Goal: Task Accomplishment & Management: Manage account settings

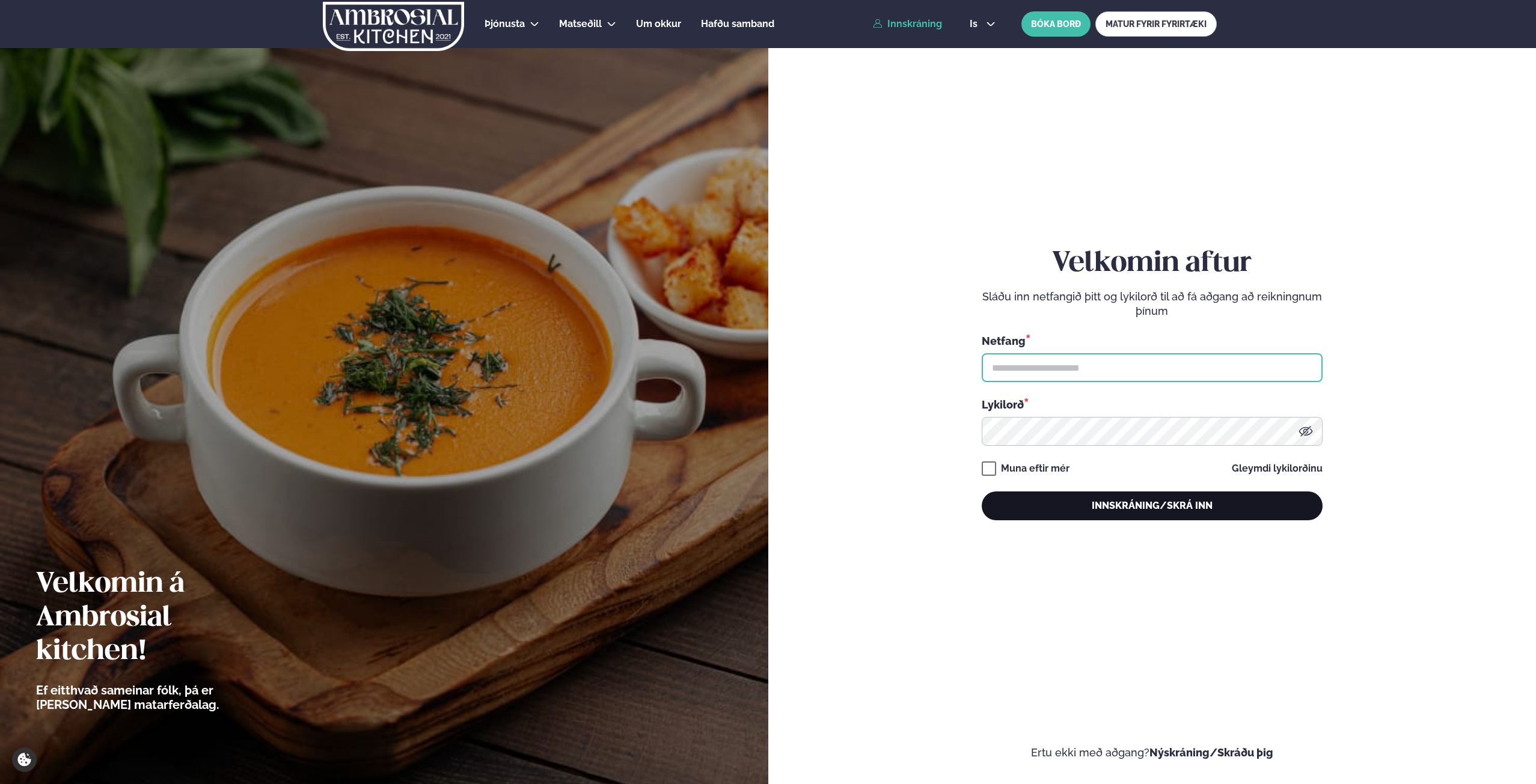
type input "**********"
click at [1100, 504] on button "Innskráning/Skrá inn" at bounding box center [1152, 506] width 341 height 29
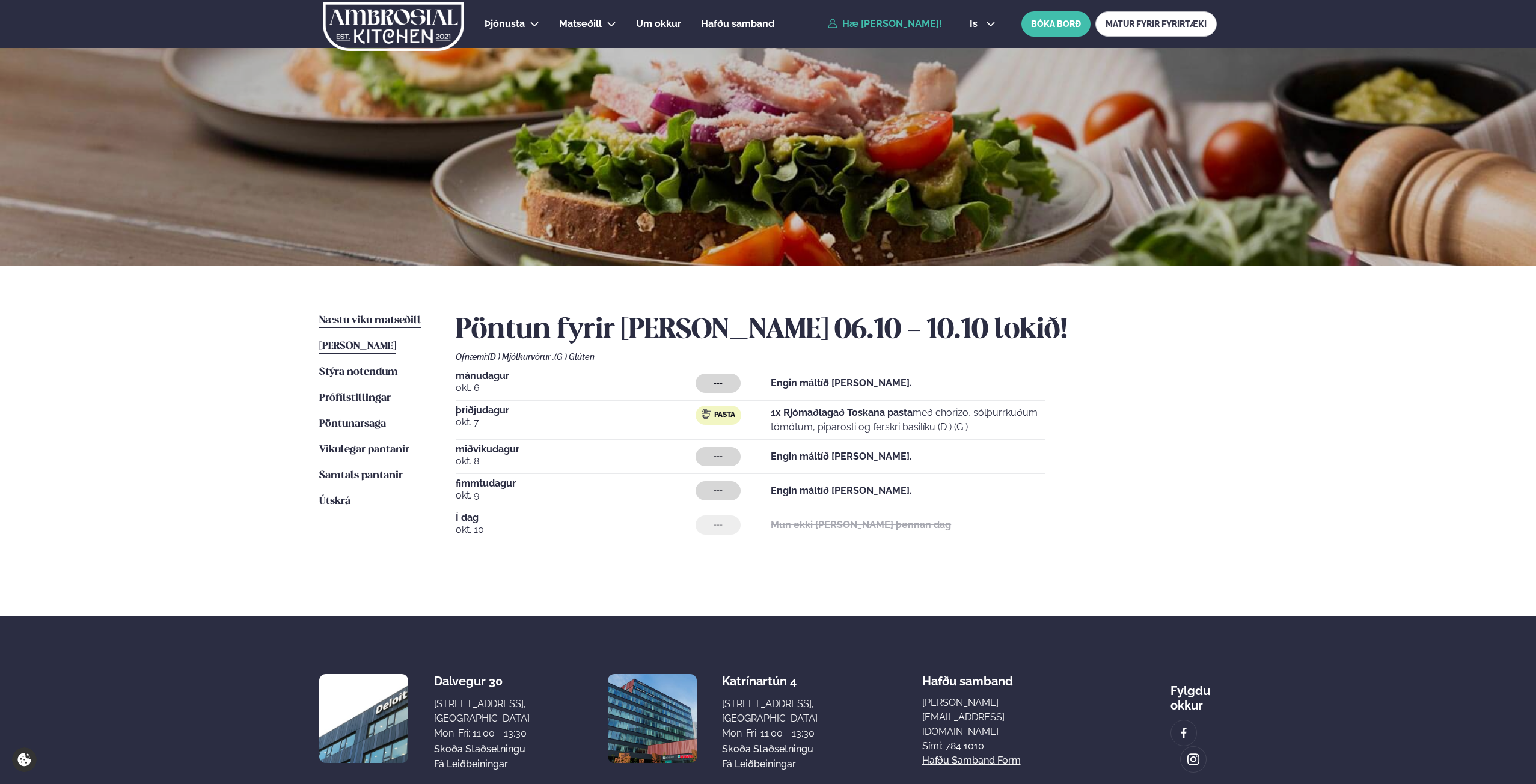
click at [386, 321] on span "Næstu viku matseðill" at bounding box center [370, 321] width 102 height 10
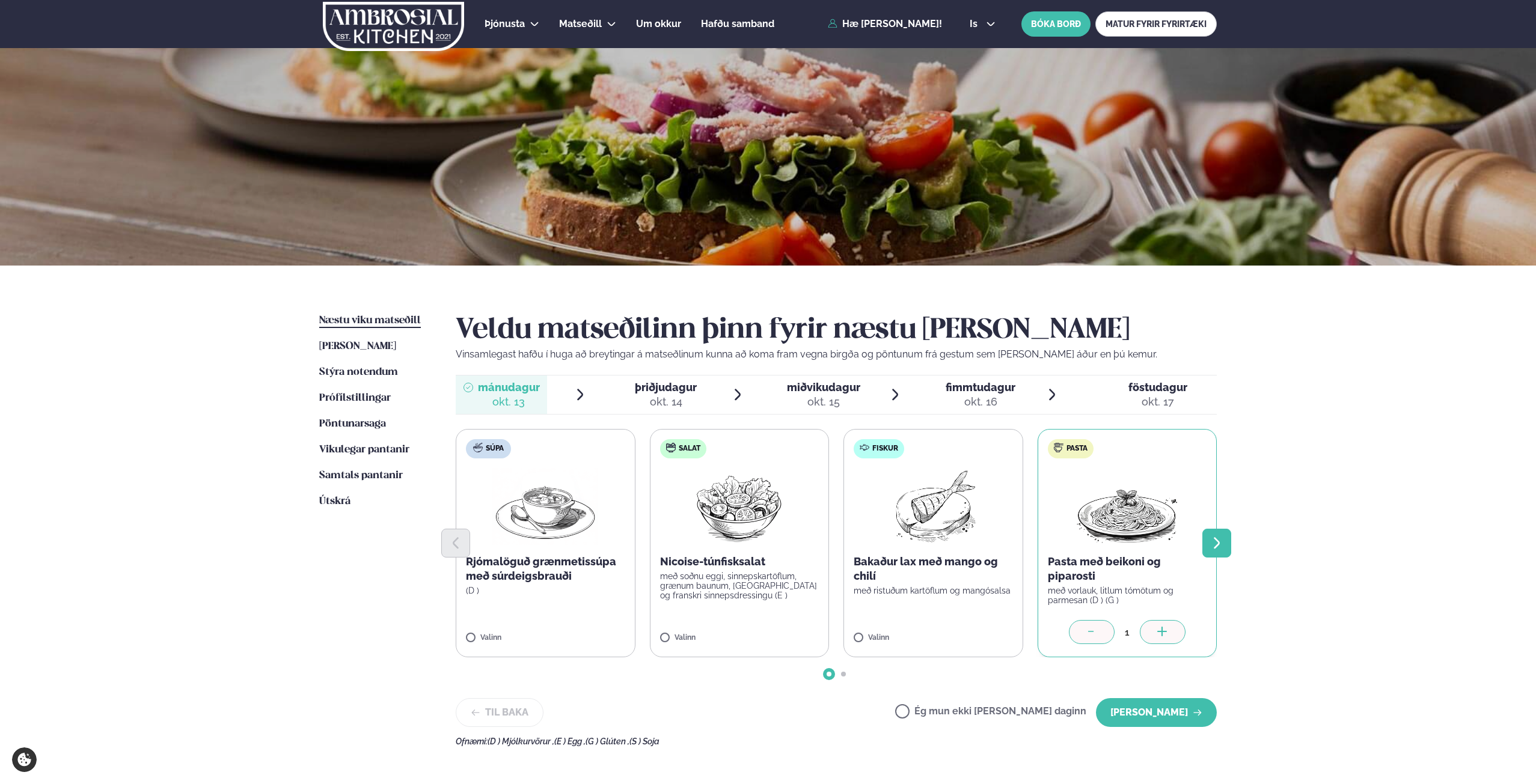
click at [1214, 543] on icon "Next slide" at bounding box center [1217, 543] width 14 height 14
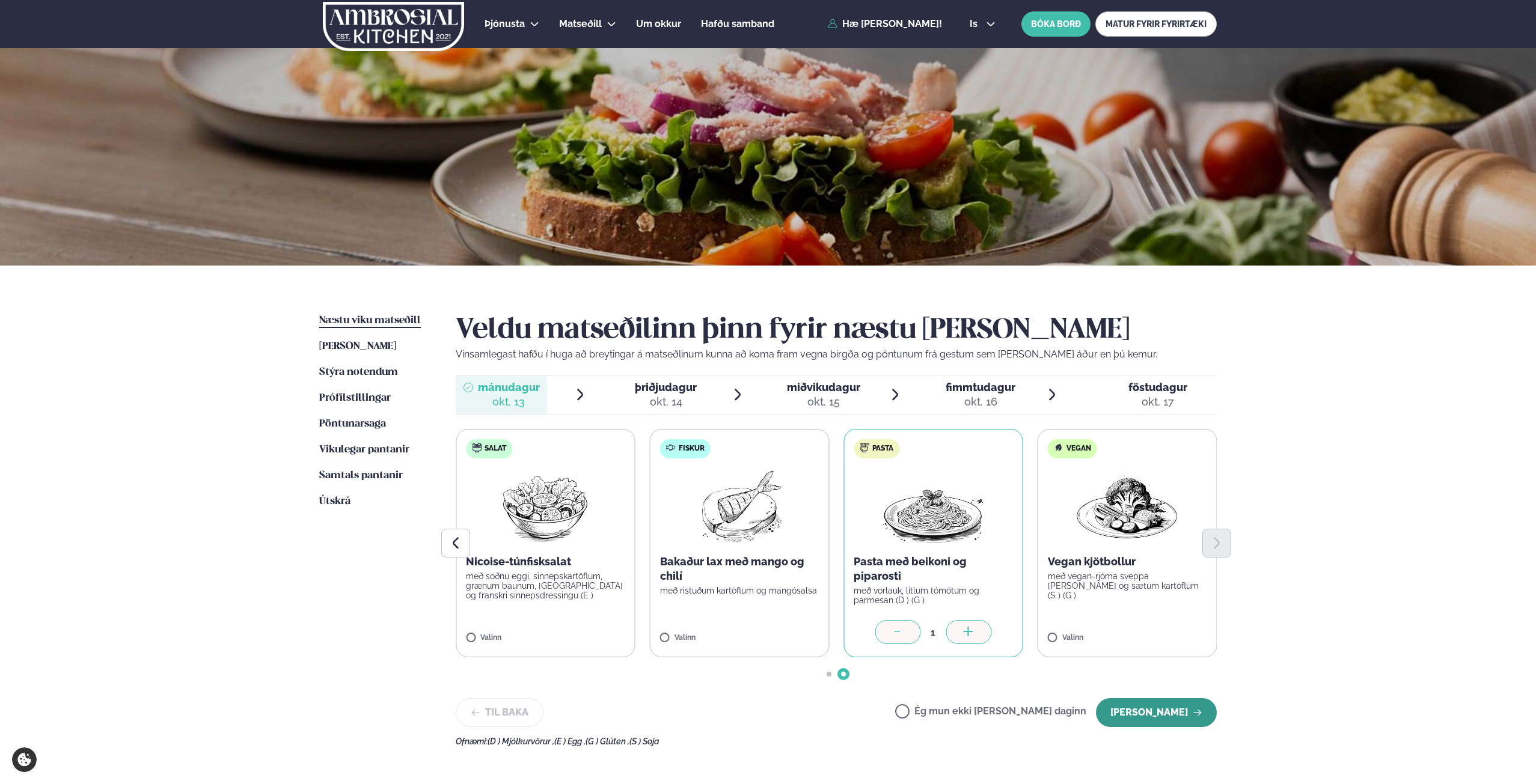
click at [1157, 711] on button "[PERSON_NAME]" at bounding box center [1157, 713] width 121 height 29
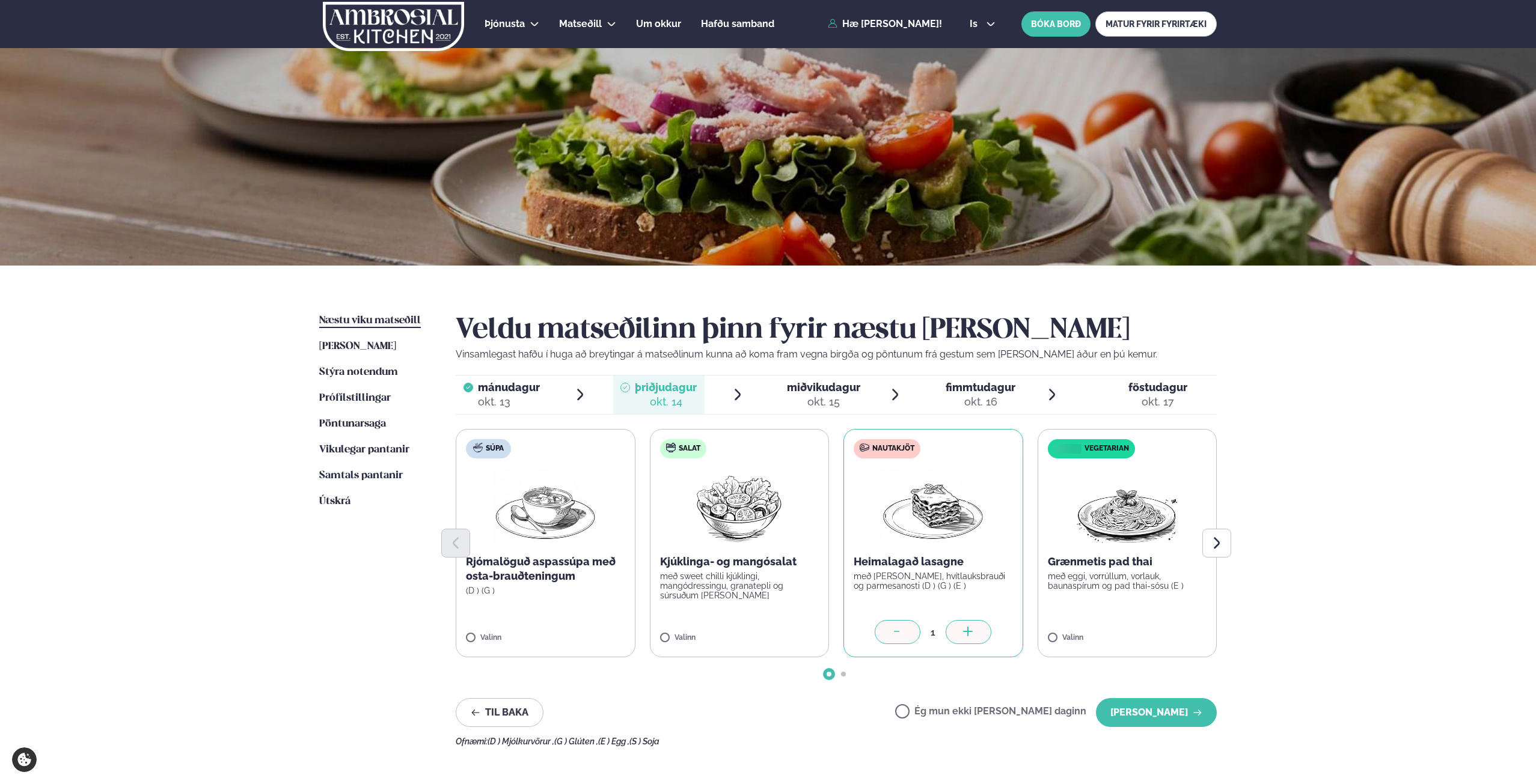
click at [1152, 401] on div "okt. 17" at bounding box center [1157, 402] width 59 height 14
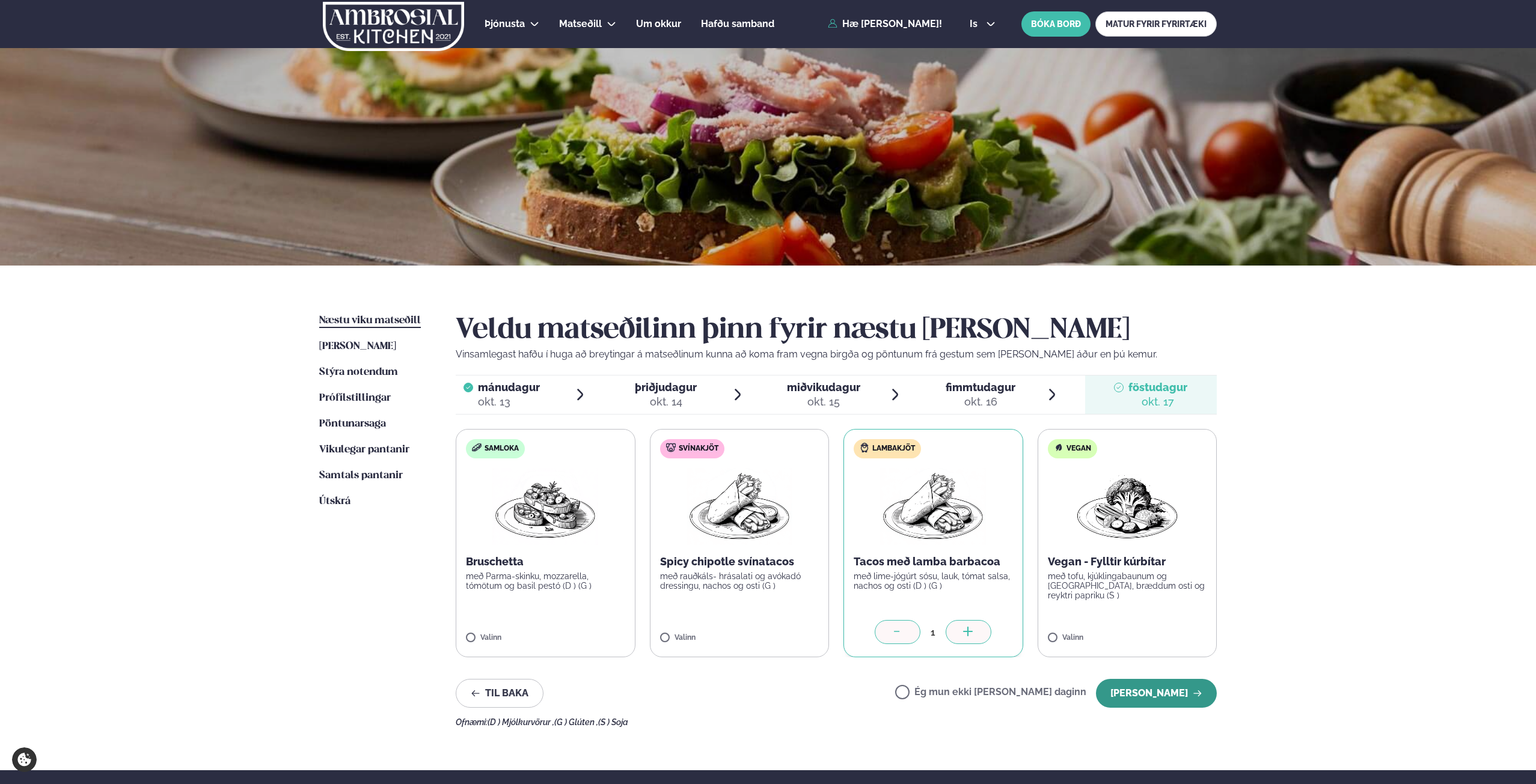
click at [1162, 690] on button "[PERSON_NAME]" at bounding box center [1157, 693] width 121 height 29
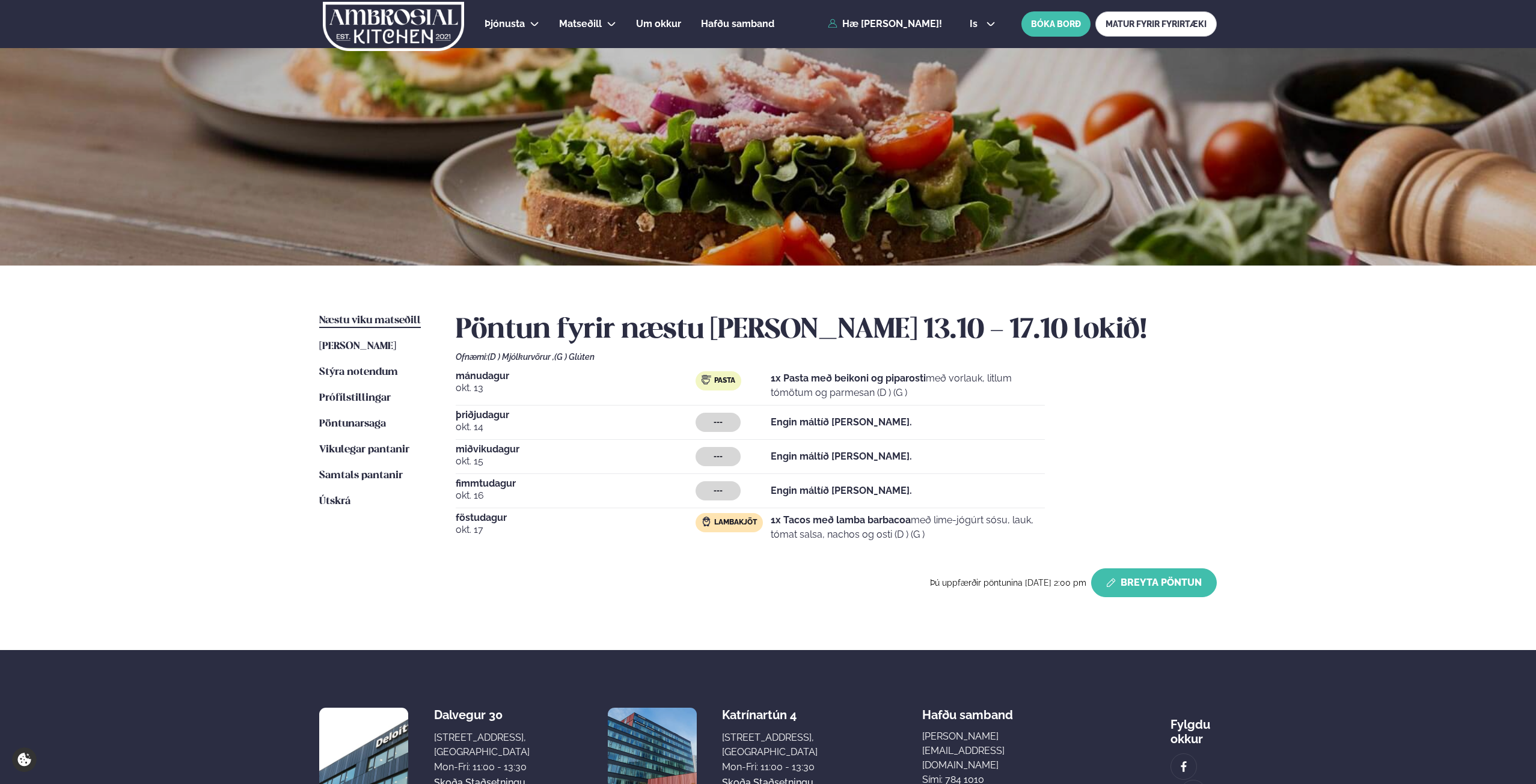
click at [1139, 583] on button "Breyta Pöntun" at bounding box center [1153, 583] width 126 height 29
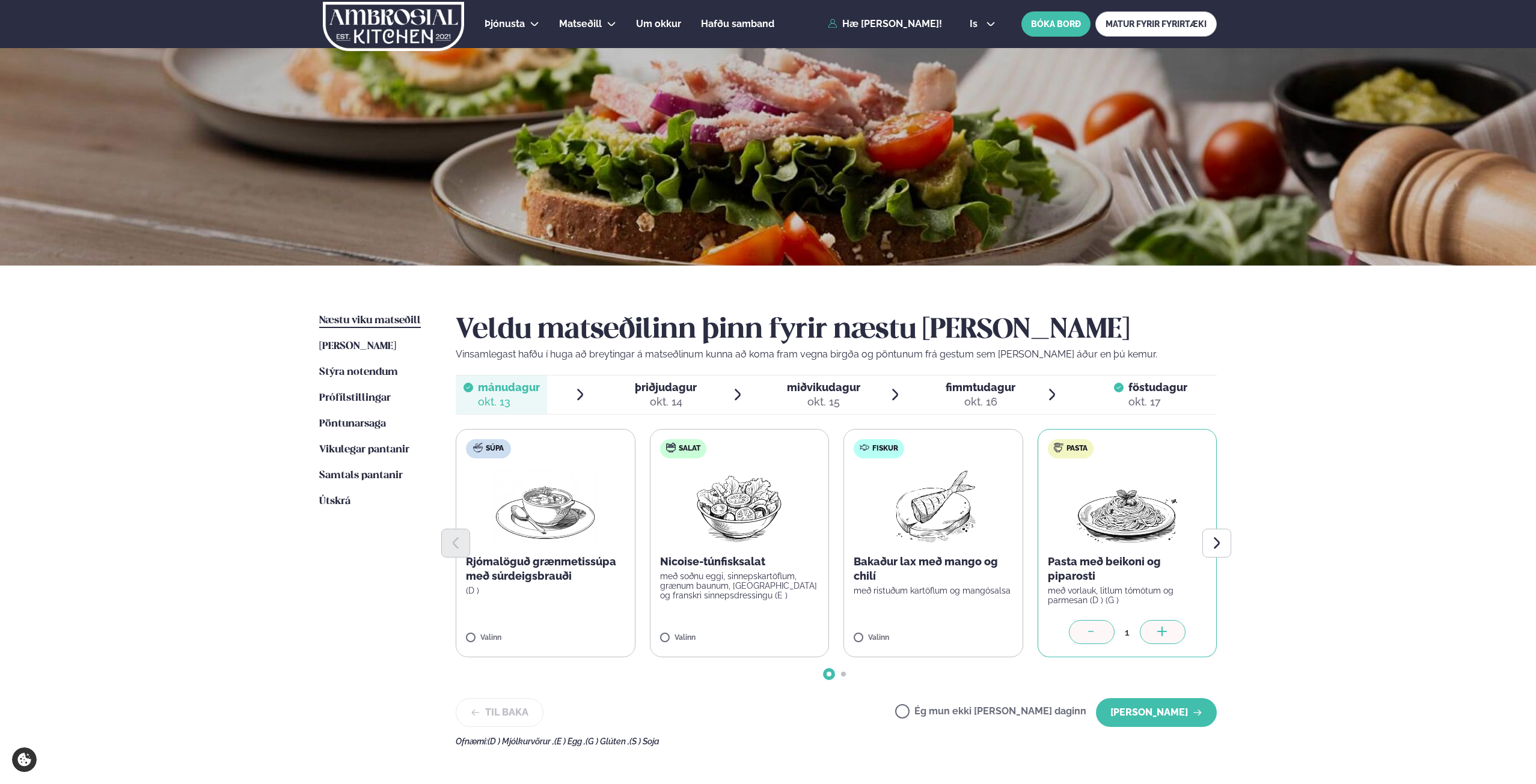
click at [678, 397] on div "okt. 14" at bounding box center [666, 402] width 62 height 14
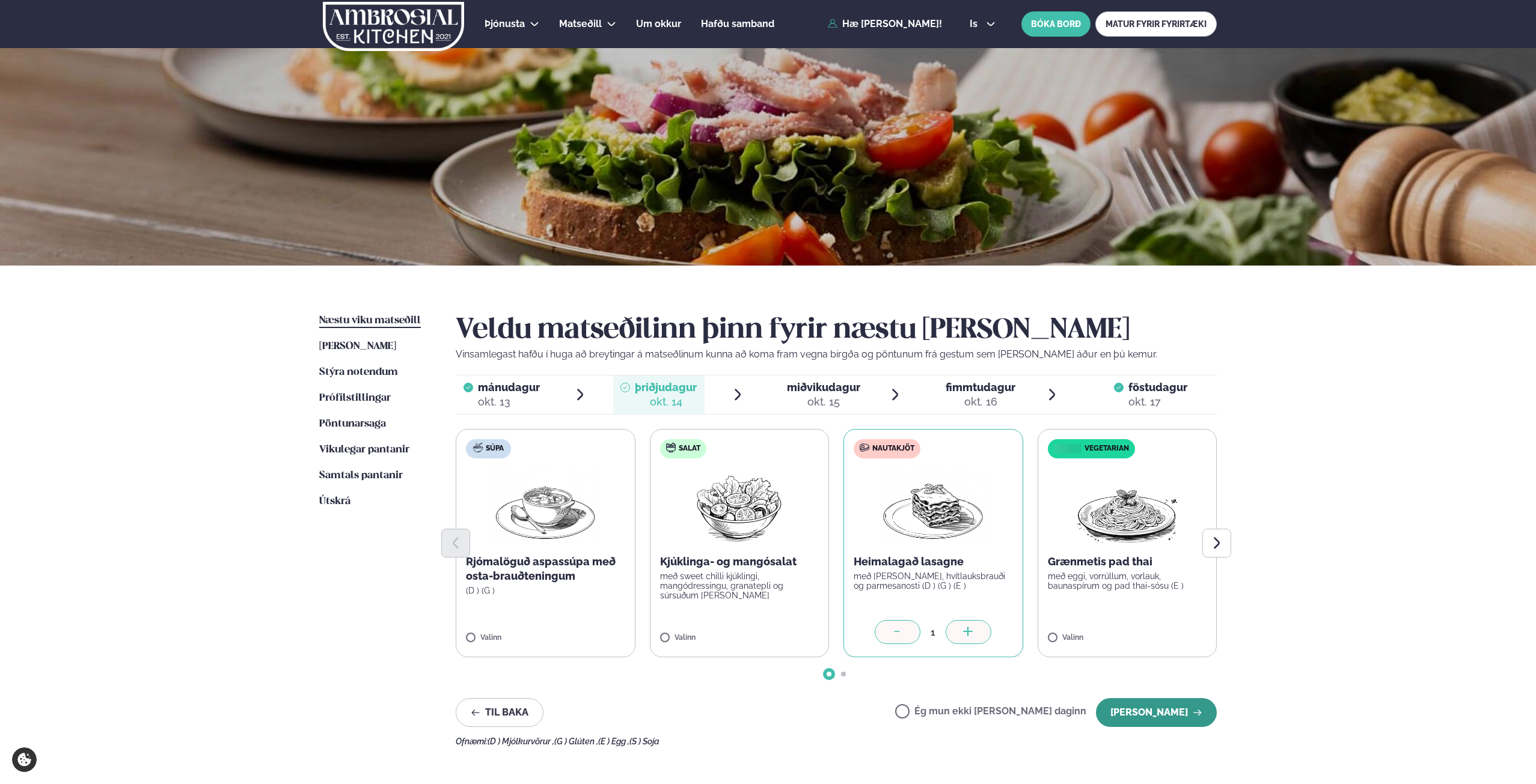
click at [1152, 717] on button "[PERSON_NAME]" at bounding box center [1157, 713] width 121 height 29
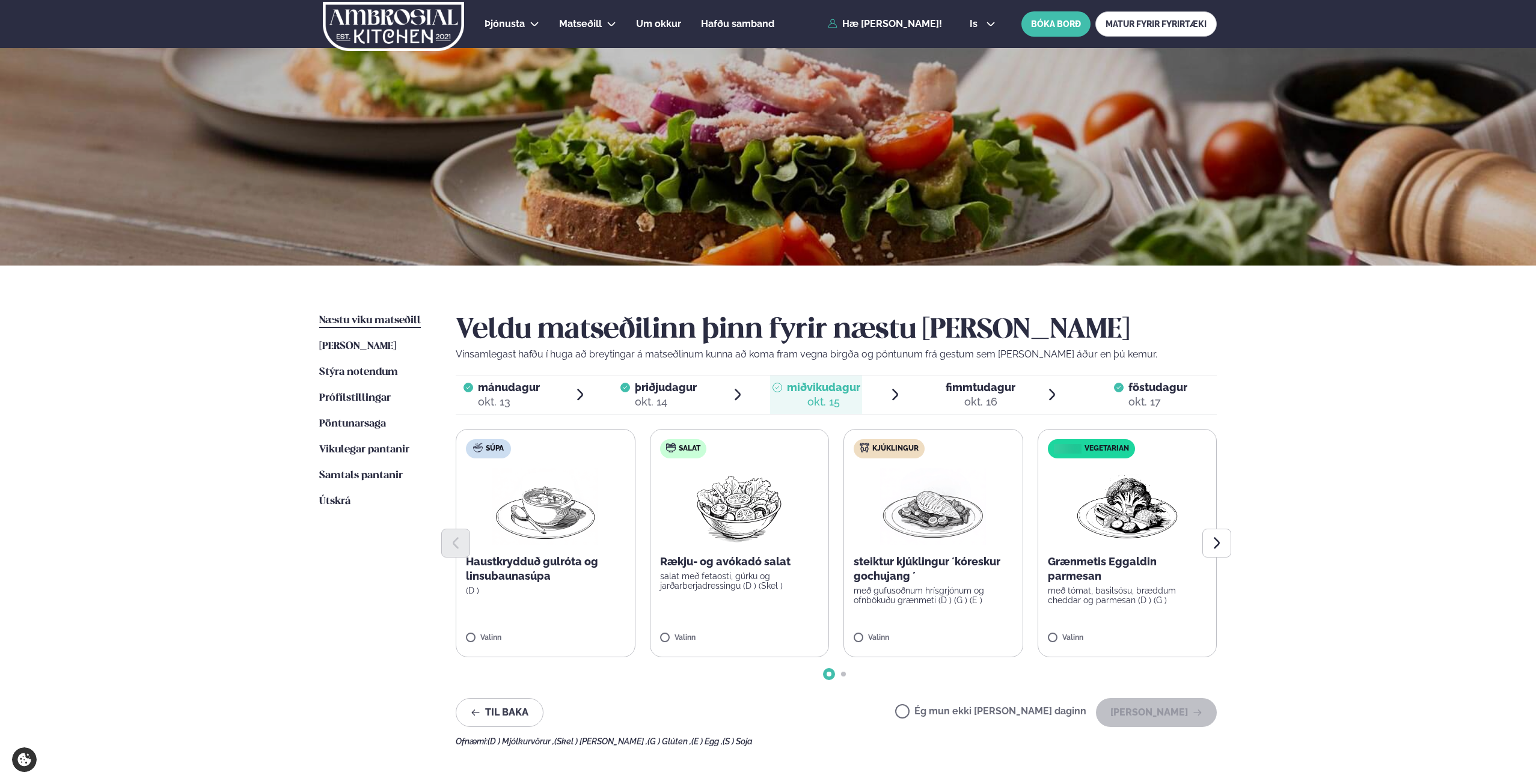
click at [989, 713] on label "Ég mun ekki [PERSON_NAME] daginn" at bounding box center [991, 713] width 191 height 13
click at [1120, 709] on button "[PERSON_NAME]" at bounding box center [1157, 713] width 121 height 29
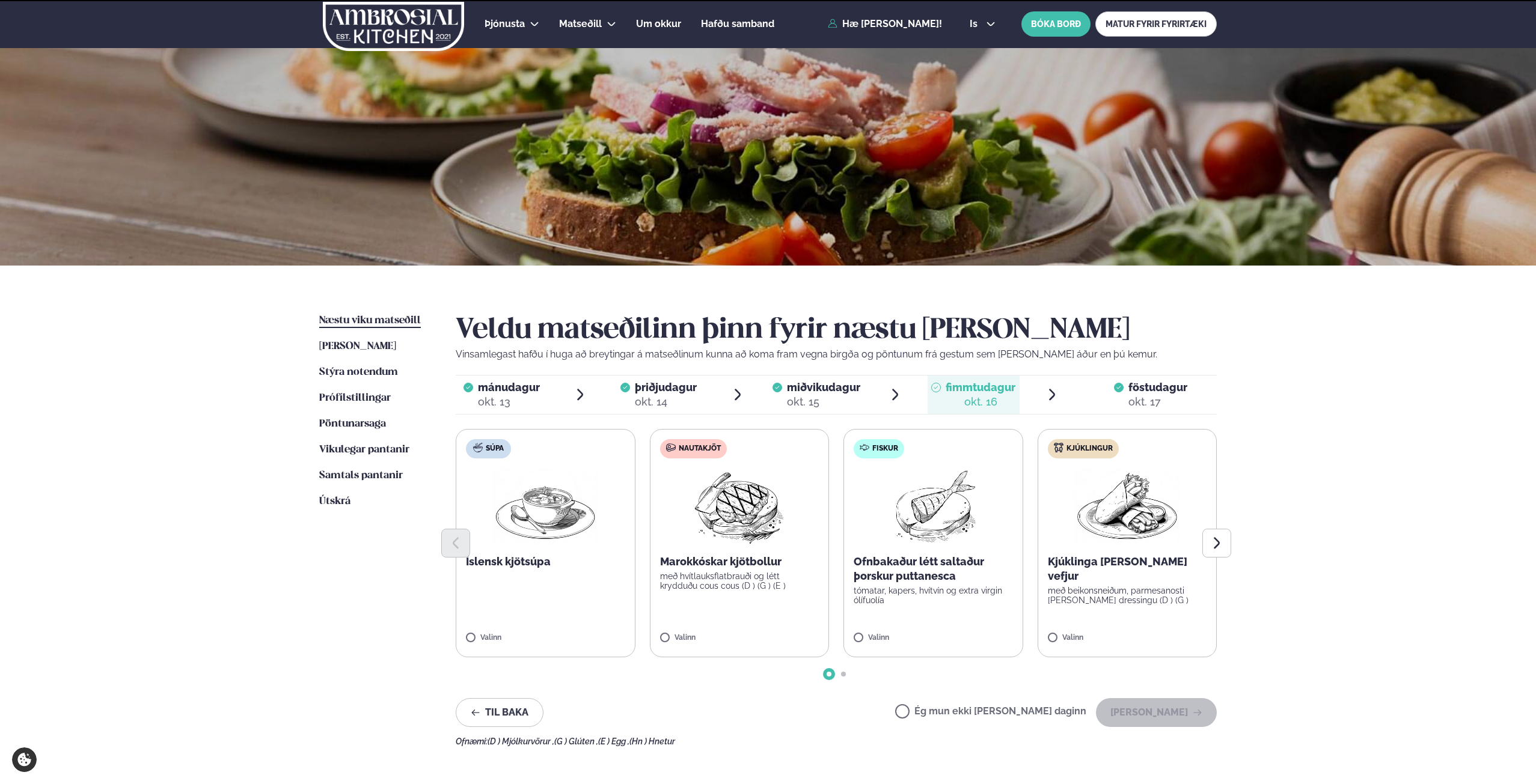
click at [1018, 716] on label "Ég mun ekki [PERSON_NAME] daginn" at bounding box center [991, 713] width 191 height 13
click at [1155, 713] on button "[PERSON_NAME]" at bounding box center [1157, 713] width 121 height 29
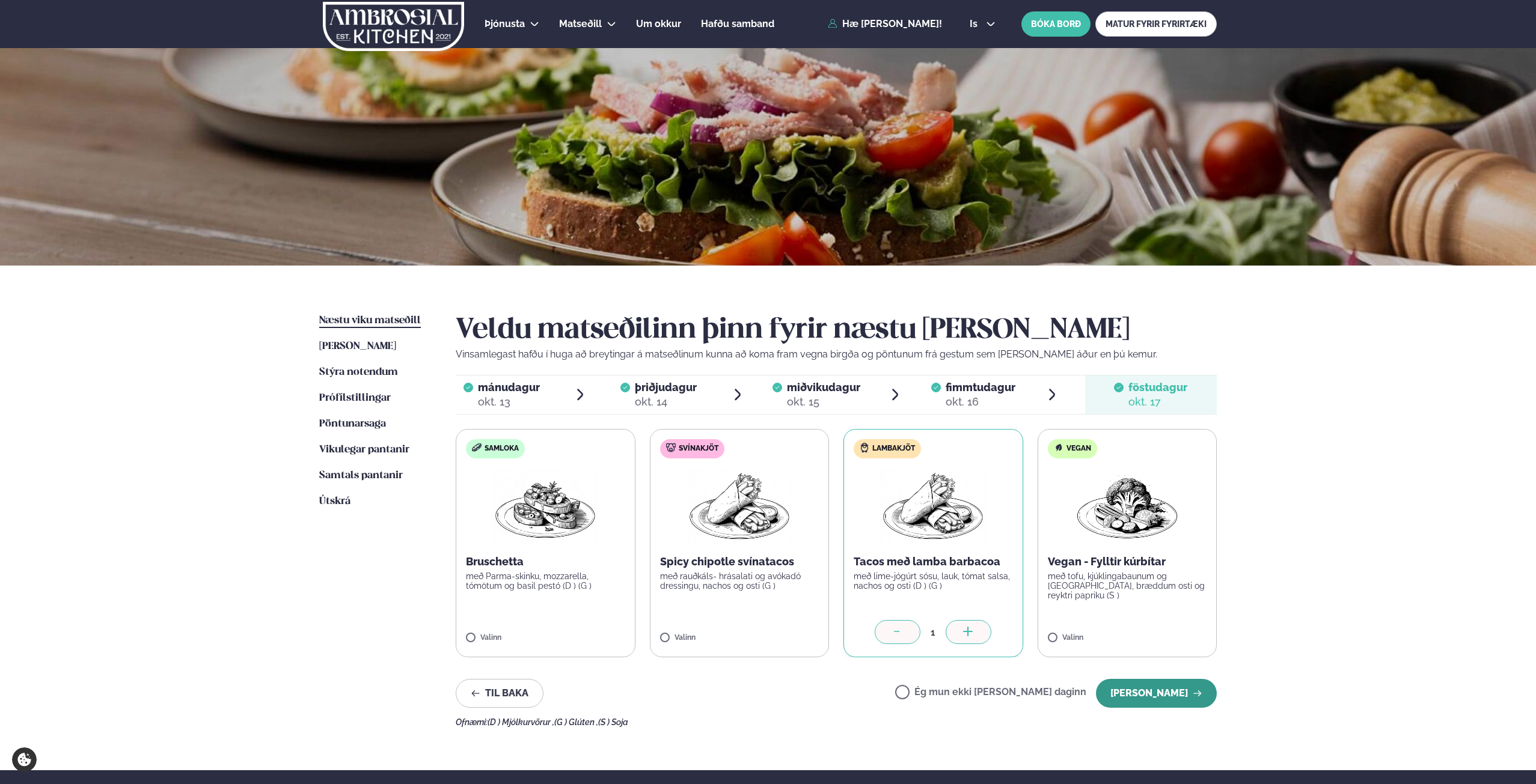
click at [1126, 688] on button "[PERSON_NAME]" at bounding box center [1157, 693] width 121 height 29
